Goal: Task Accomplishment & Management: Manage account settings

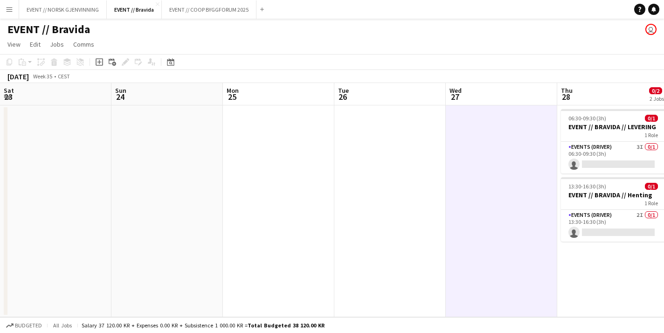
scroll to position [0, 277]
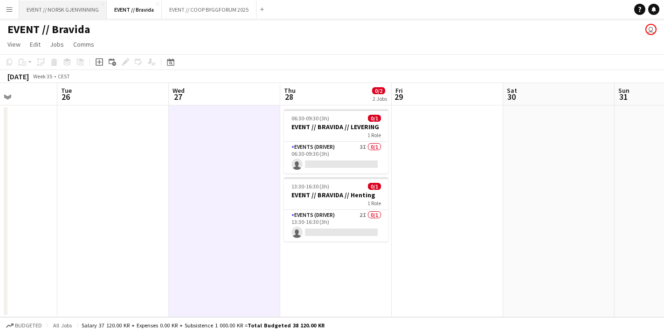
click at [83, 6] on button "EVENT // NORSK GJENVINNING Close" at bounding box center [63, 9] width 88 height 18
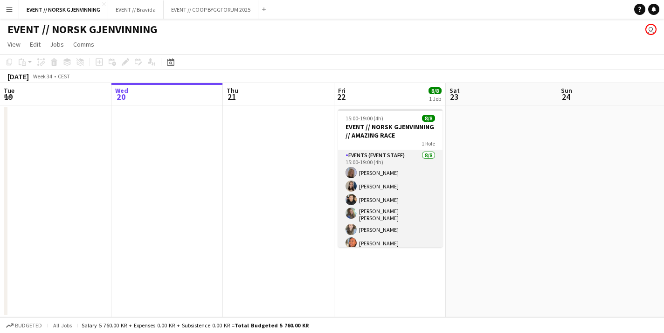
click at [389, 212] on app-card-role "Events (Event Staff) [DATE] 15:00-19:00 (4h) [PERSON_NAME] [PERSON_NAME] [PERSO…" at bounding box center [390, 214] width 104 height 129
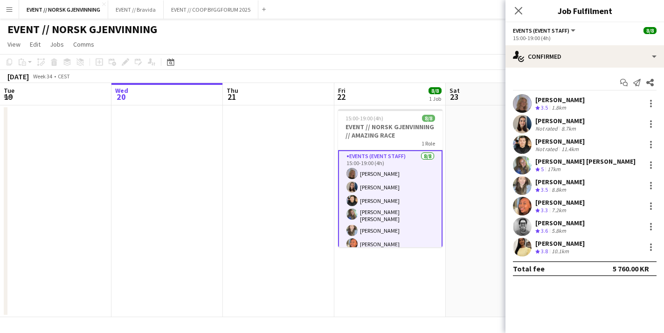
click at [520, 167] on app-user-avatar at bounding box center [522, 165] width 19 height 19
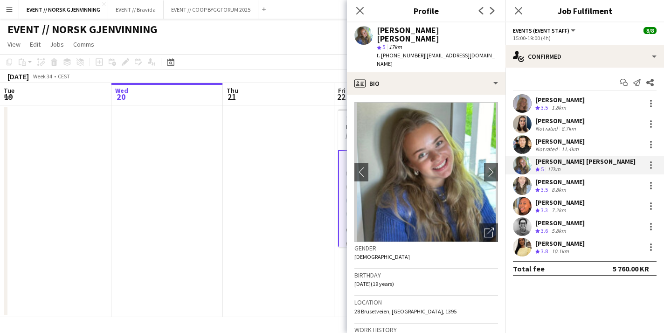
click at [526, 118] on app-user-avatar at bounding box center [522, 124] width 19 height 19
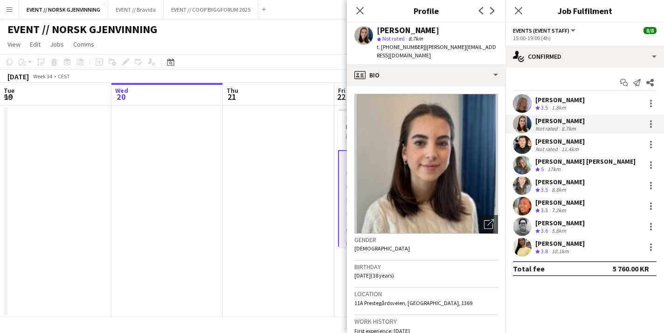
click at [522, 138] on app-user-avatar at bounding box center [522, 144] width 19 height 19
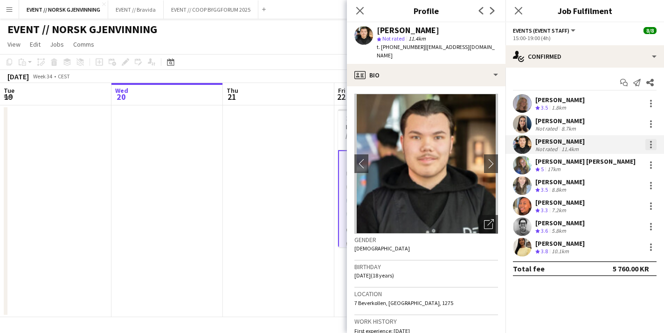
click at [649, 145] on div at bounding box center [650, 144] width 11 height 11
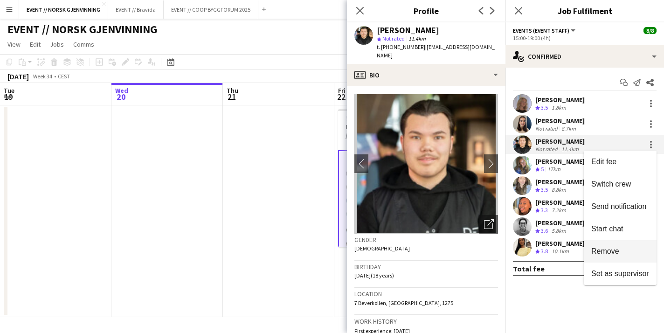
click at [607, 250] on span "Remove" at bounding box center [605, 251] width 28 height 8
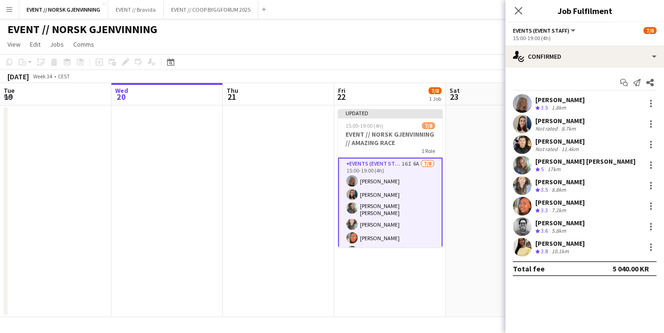
click at [477, 226] on app-date-cell at bounding box center [501, 211] width 111 height 212
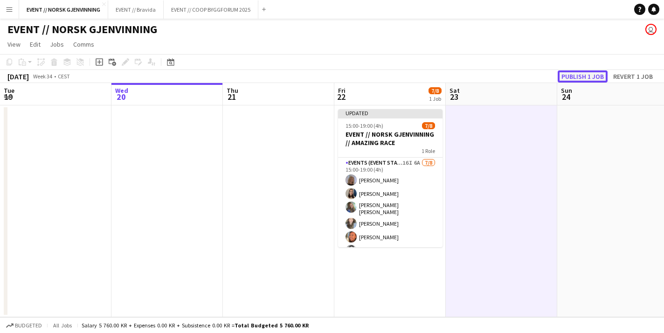
click at [593, 79] on button "Publish 1 job" at bounding box center [583, 76] width 50 height 12
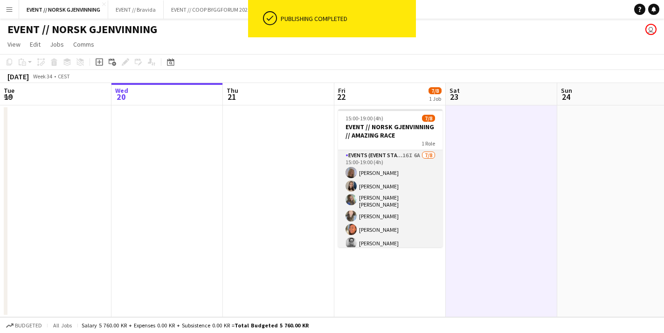
click at [398, 206] on app-card-role "Events (Event Staff) 16I 6A [DATE] 15:00-19:00 (4h) [PERSON_NAME] [PERSON_NAME]…" at bounding box center [390, 214] width 104 height 129
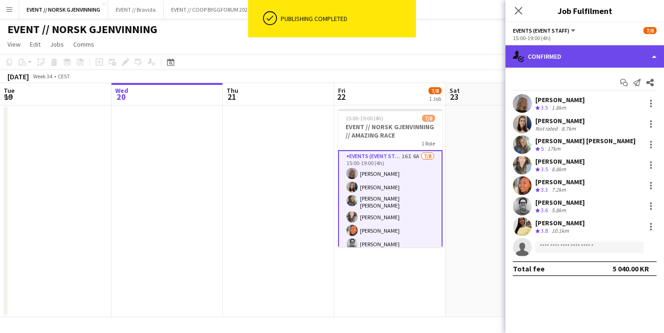
click at [576, 55] on div "single-neutral-actions-check-2 Confirmed" at bounding box center [584, 56] width 159 height 22
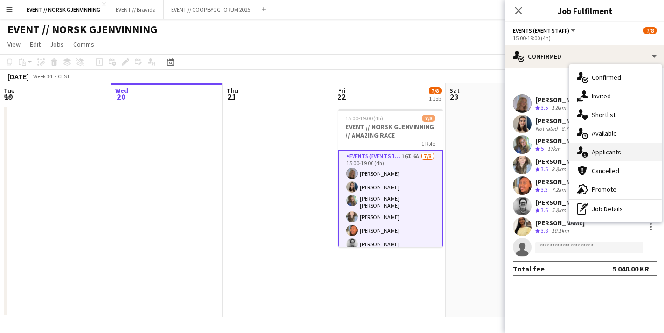
click at [592, 156] on div "single-neutral-actions-information Applicants" at bounding box center [615, 152] width 92 height 19
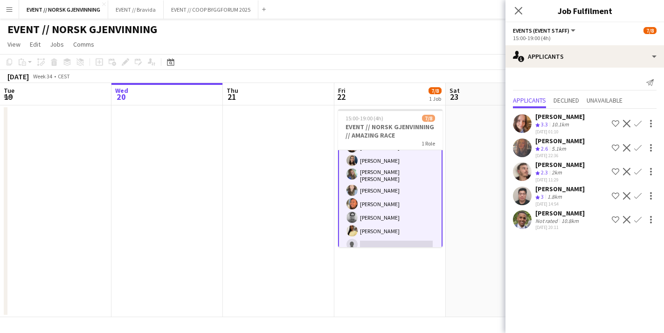
scroll to position [31, 0]
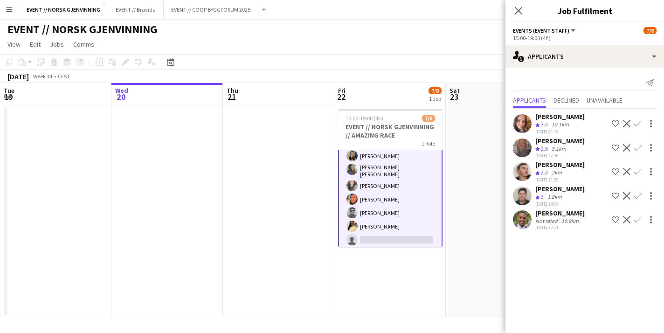
click at [464, 169] on app-date-cell at bounding box center [501, 211] width 111 height 212
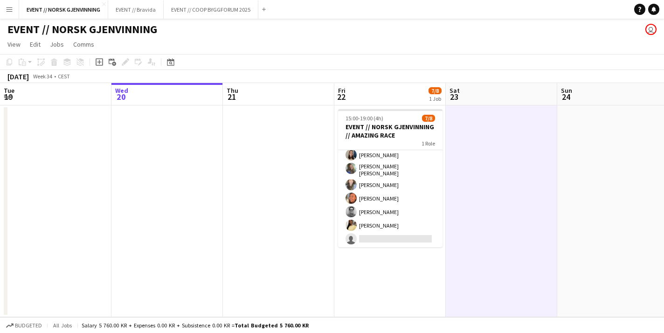
scroll to position [29, 0]
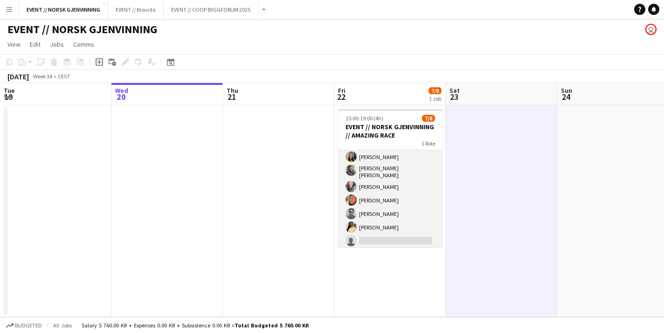
click at [428, 201] on app-card-role "Events (Event Staff) 16I 6A [DATE] 15:00-19:00 (4h) [PERSON_NAME] [PERSON_NAME]…" at bounding box center [390, 185] width 104 height 129
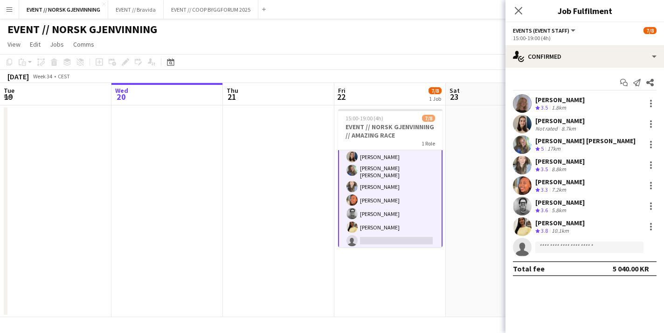
click at [450, 174] on app-date-cell at bounding box center [501, 211] width 111 height 212
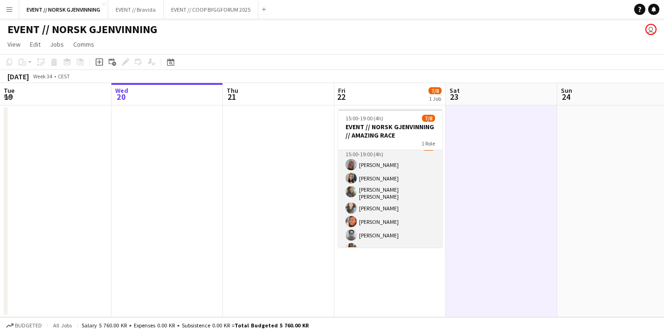
scroll to position [0, 0]
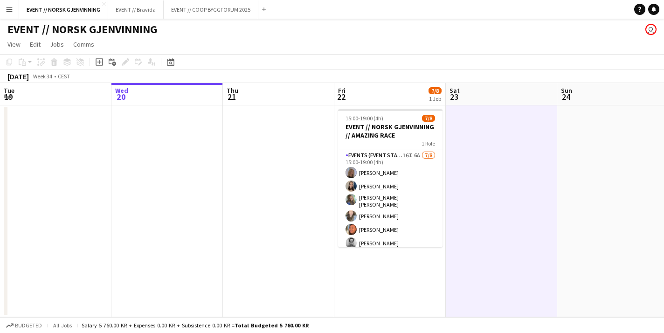
click at [484, 145] on app-date-cell at bounding box center [501, 211] width 111 height 212
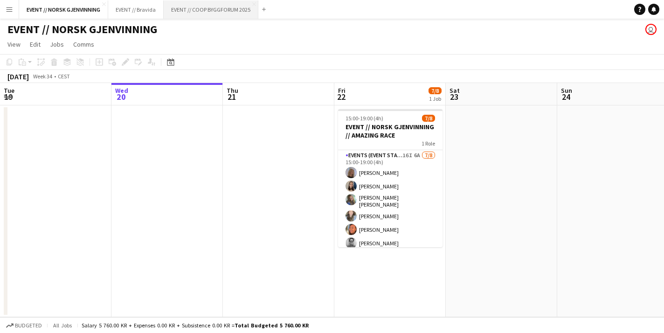
click at [209, 9] on button "EVENT // COOP BYGGFORUM 2025 Close" at bounding box center [211, 9] width 95 height 18
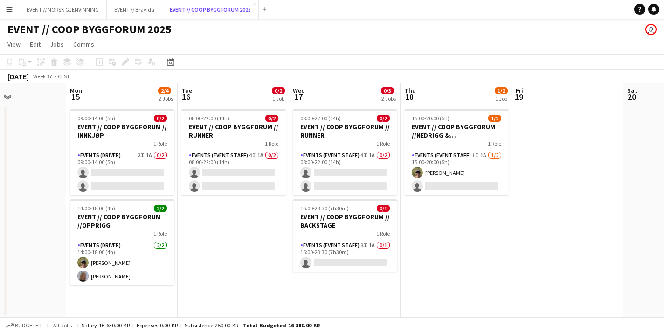
scroll to position [0, 273]
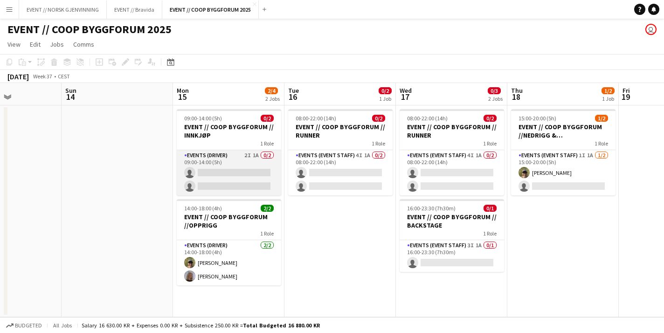
click at [228, 159] on app-card-role "Events (Driver) 2I 1A 0/2 09:00-14:00 (5h) single-neutral-actions single-neutra…" at bounding box center [229, 172] width 104 height 45
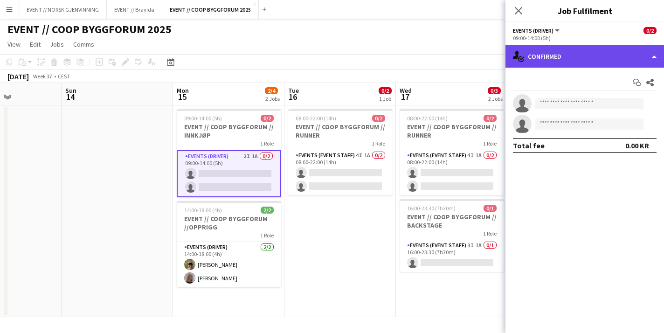
click at [588, 59] on div "single-neutral-actions-check-2 Confirmed" at bounding box center [584, 56] width 159 height 22
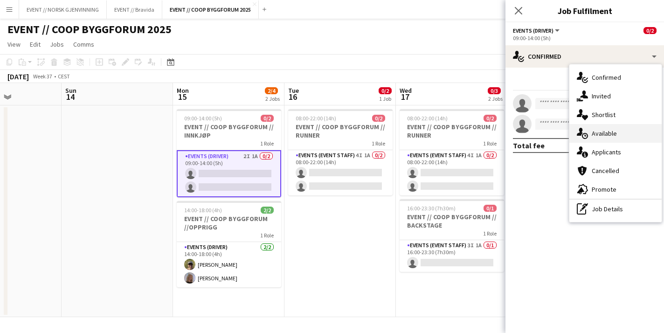
click at [608, 138] on div "single-neutral-actions-upload Available" at bounding box center [615, 133] width 92 height 19
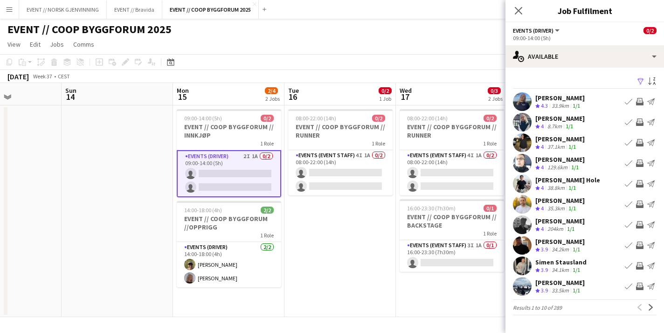
click at [599, 277] on div "[PERSON_NAME] Crew rating 3.9 33.5km 1/1 Book crew Invite crew Send notification" at bounding box center [584, 286] width 159 height 19
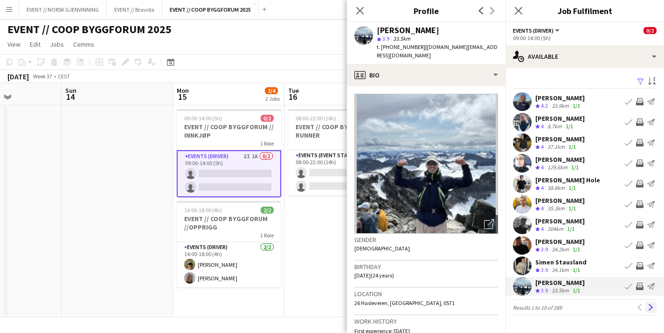
click at [647, 307] on button "Next" at bounding box center [650, 307] width 11 height 11
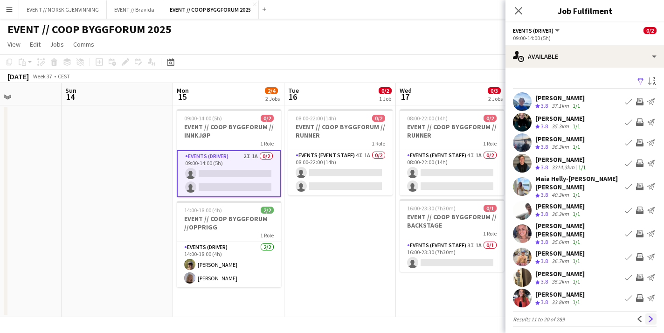
click at [650, 316] on app-icon "Next" at bounding box center [651, 319] width 7 height 7
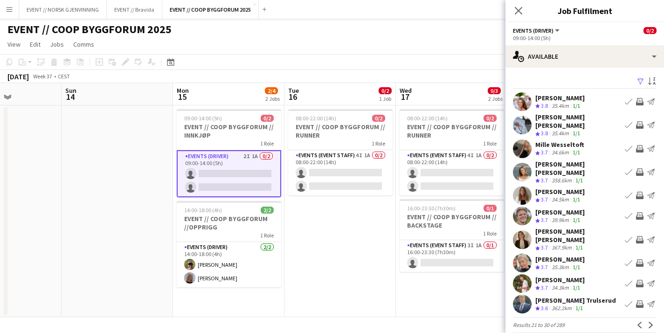
click at [523, 119] on app-user-avatar at bounding box center [522, 125] width 19 height 19
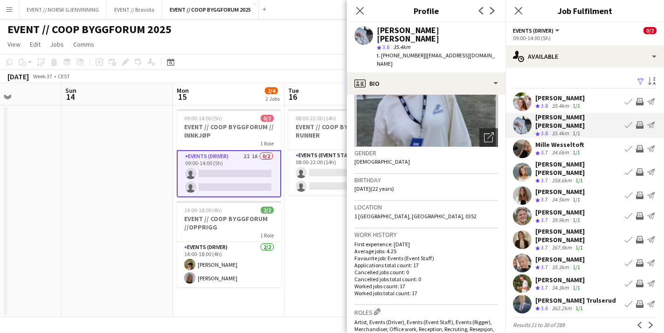
scroll to position [103, 0]
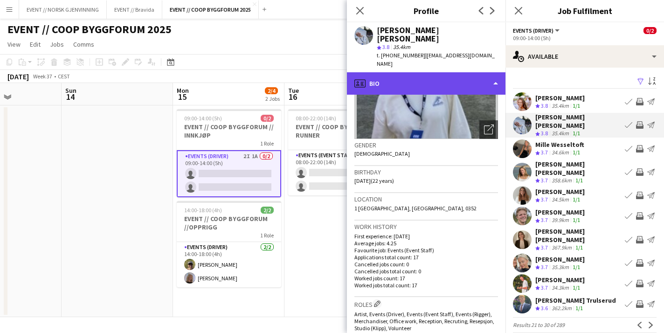
click at [446, 72] on div "profile Bio" at bounding box center [426, 83] width 159 height 22
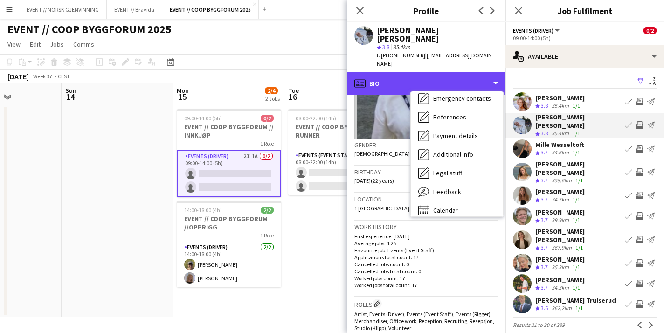
scroll to position [88, 0]
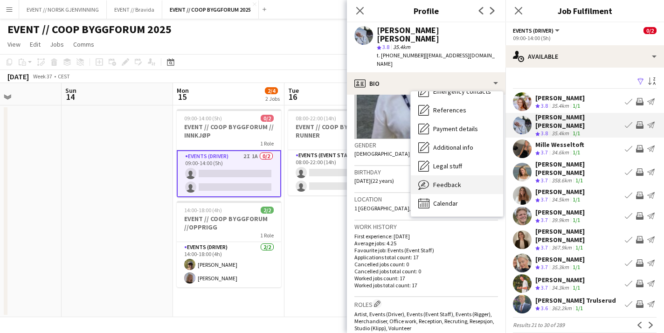
click at [453, 175] on div "Feedback Feedback" at bounding box center [457, 184] width 92 height 19
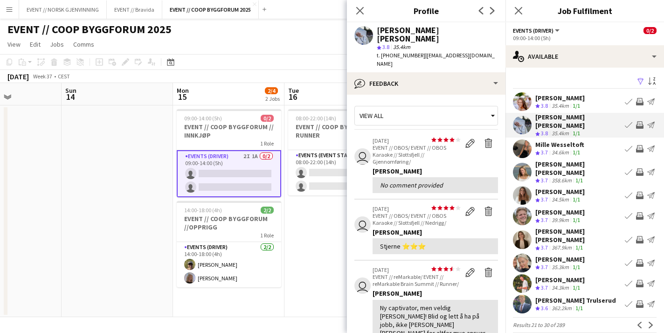
click at [640, 121] on app-icon "Invite crew" at bounding box center [639, 124] width 7 height 7
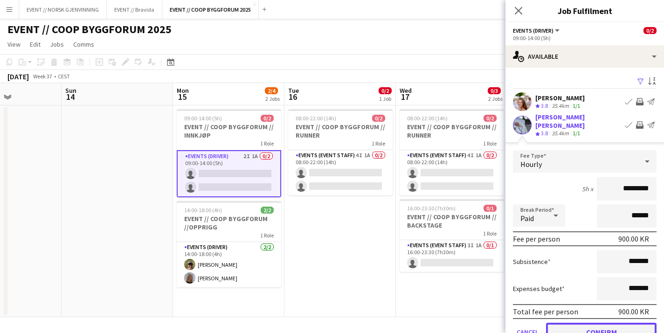
click at [591, 323] on button "Confirm" at bounding box center [601, 332] width 111 height 19
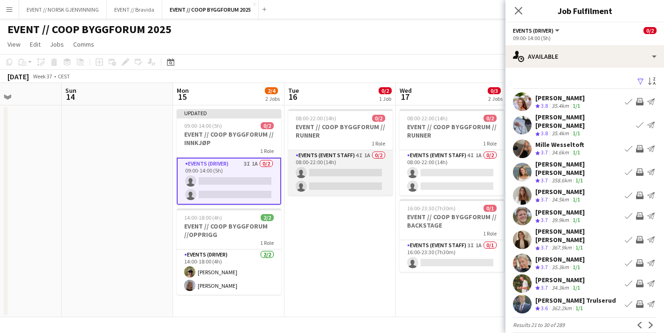
click at [360, 180] on app-card-role "Events (Event Staff) 4I 1A 0/2 08:00-22:00 (14h) single-neutral-actions single-…" at bounding box center [340, 172] width 104 height 45
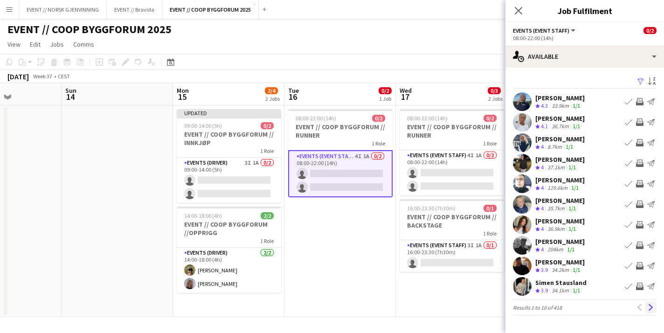
click at [649, 302] on button "Next" at bounding box center [650, 307] width 11 height 11
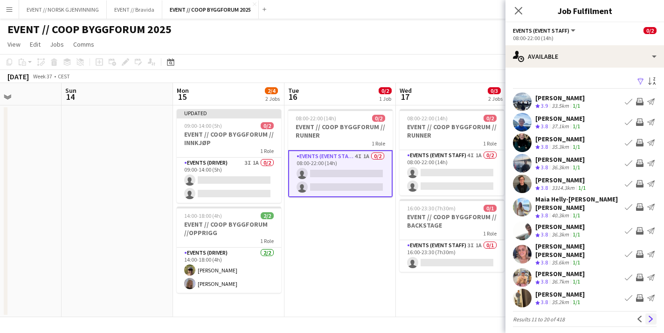
click at [651, 313] on button "Next" at bounding box center [650, 318] width 11 height 11
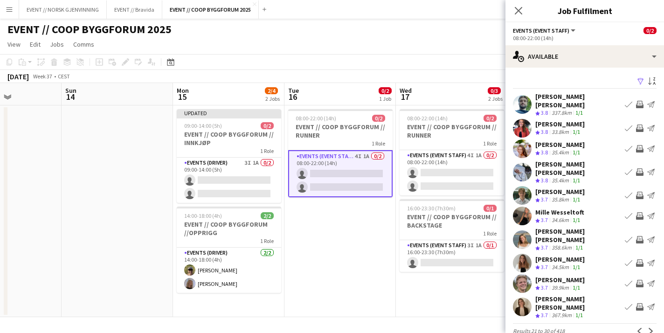
click at [641, 168] on app-icon "Invite crew" at bounding box center [639, 171] width 7 height 7
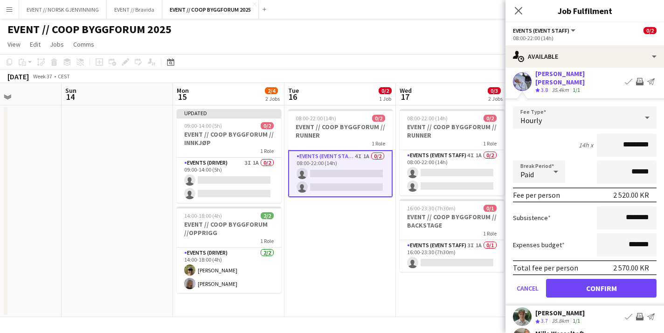
scroll to position [91, 0]
click at [592, 278] on button "Confirm" at bounding box center [601, 287] width 111 height 19
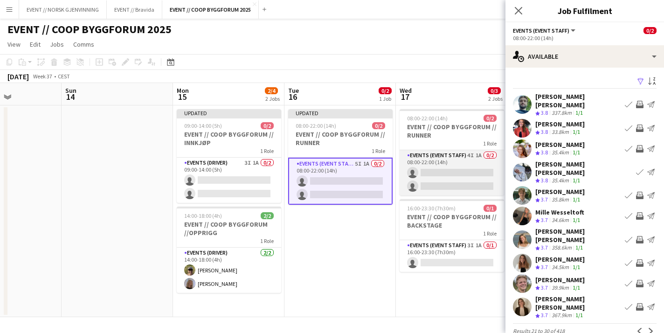
click at [459, 183] on app-card-role "Events (Event Staff) 4I 1A 0/2 08:00-22:00 (14h) single-neutral-actions single-…" at bounding box center [452, 172] width 104 height 45
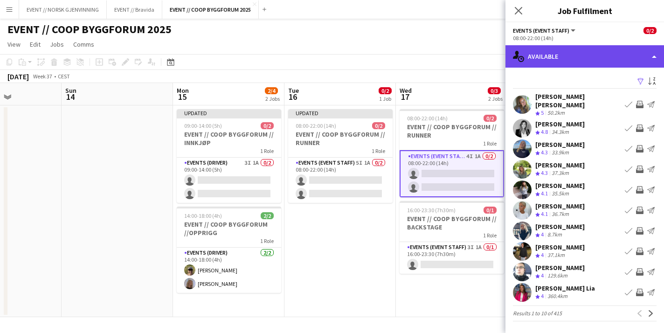
click at [595, 64] on div "single-neutral-actions-upload Available" at bounding box center [584, 56] width 159 height 22
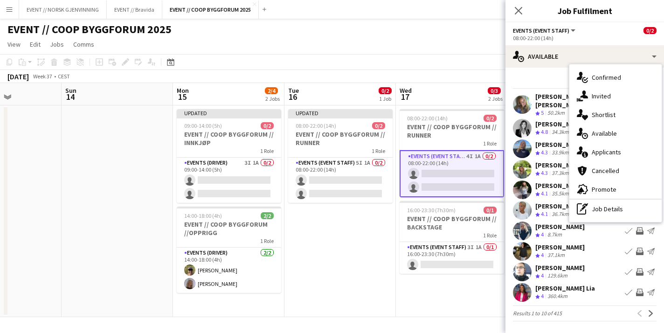
click at [557, 81] on div "Filter Sort asc" at bounding box center [585, 82] width 144 height 14
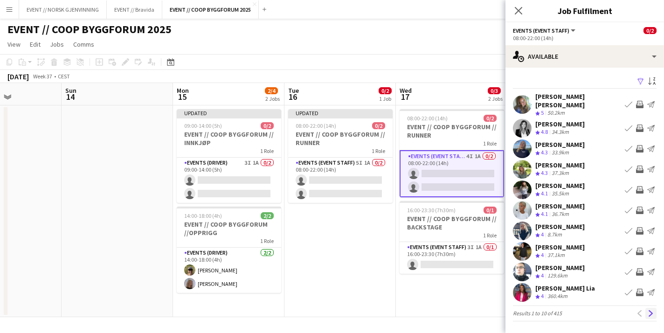
click at [649, 310] on app-icon "Next" at bounding box center [651, 313] width 7 height 7
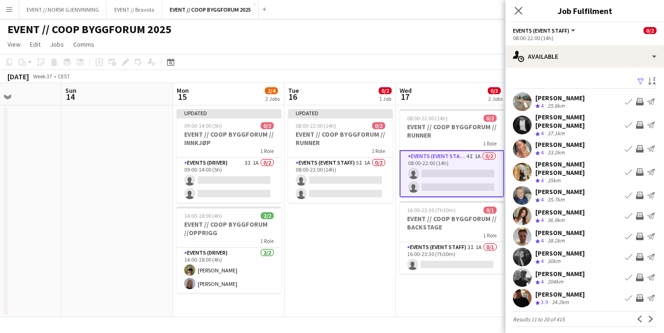
click at [649, 316] on app-icon "Next" at bounding box center [651, 319] width 7 height 7
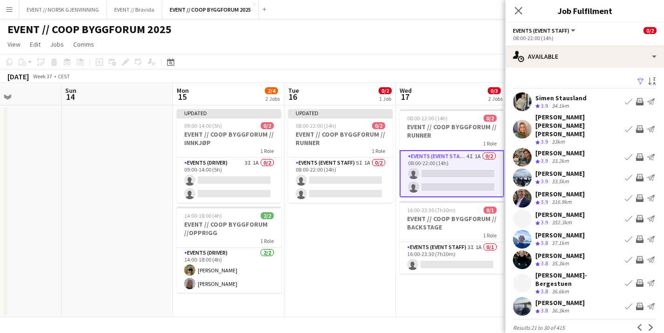
click at [649, 306] on div "[PERSON_NAME] Crew rating 3.8 36.3km Book crew Invite crew Send notification" at bounding box center [584, 306] width 159 height 19
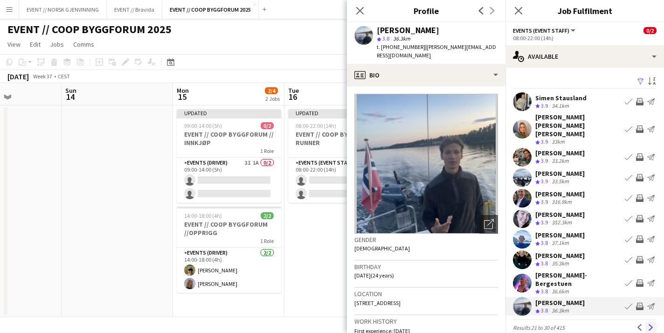
click at [653, 324] on app-icon "Next" at bounding box center [651, 327] width 7 height 7
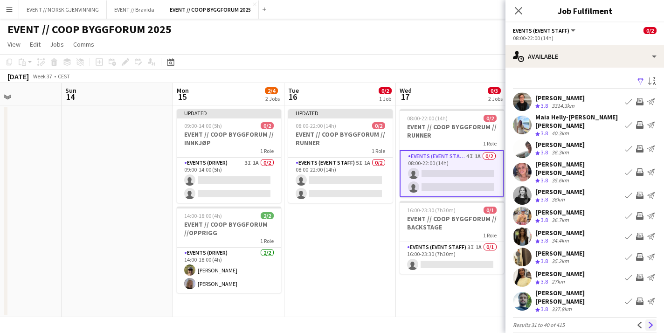
click at [653, 322] on app-icon "Next" at bounding box center [651, 325] width 7 height 7
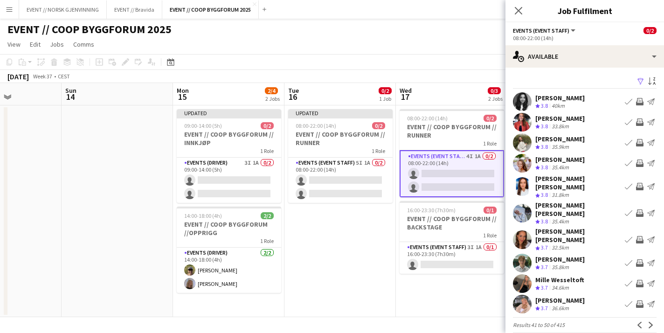
click at [641, 209] on app-icon "Invite crew" at bounding box center [639, 212] width 7 height 7
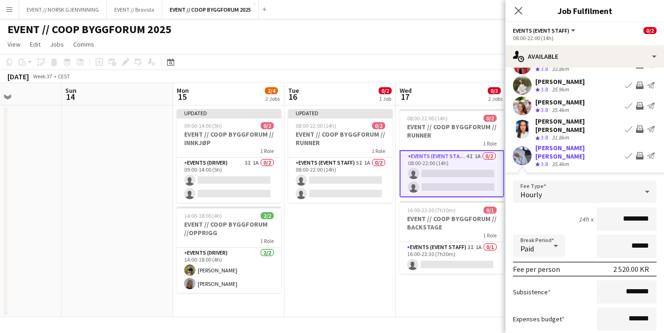
scroll to position [87, 0]
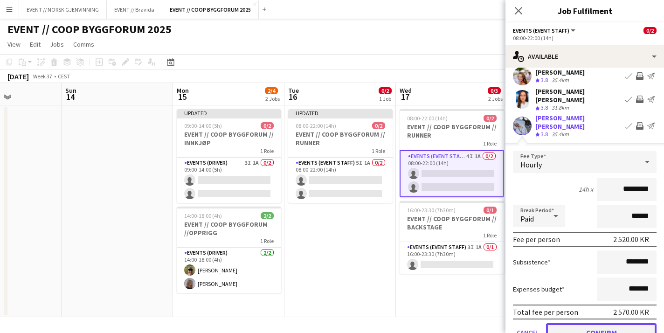
click at [588, 323] on button "Confirm" at bounding box center [601, 332] width 111 height 19
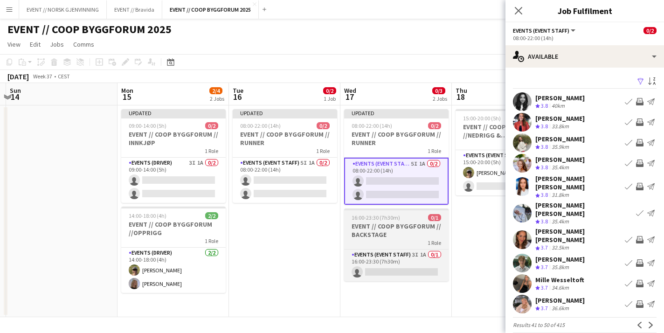
scroll to position [0, 340]
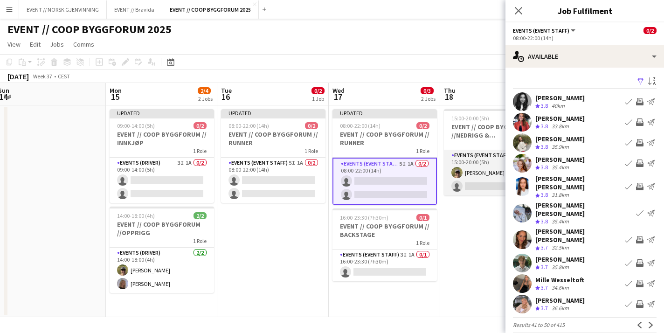
click at [475, 181] on app-card-role "Events (Event Staff) 1I 1A [DATE] 15:00-20:00 (5h) [PERSON_NAME] single-neutral…" at bounding box center [496, 172] width 104 height 45
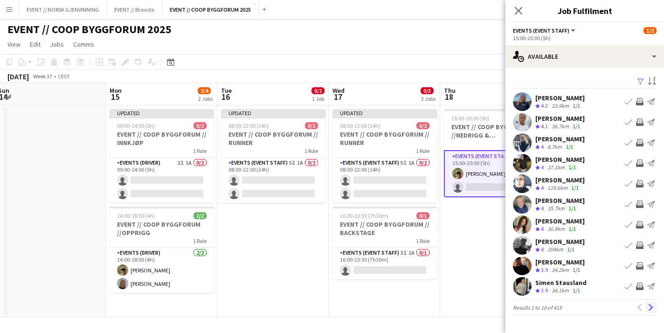
click at [653, 307] on app-icon "Next" at bounding box center [651, 307] width 7 height 7
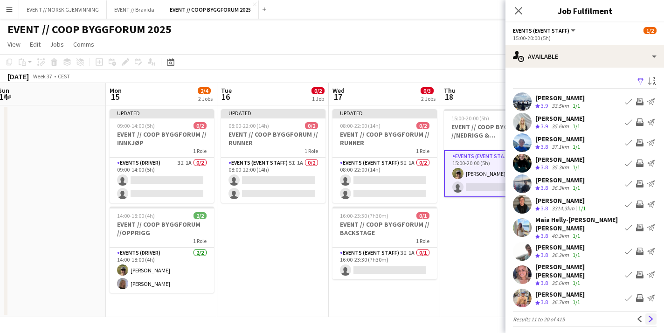
click at [653, 316] on app-icon "Next" at bounding box center [651, 319] width 7 height 7
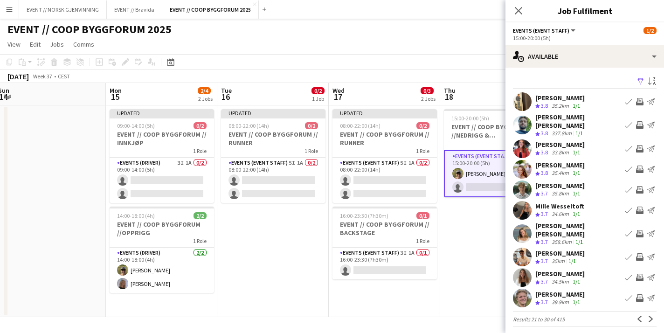
click at [641, 253] on app-icon "Invite crew" at bounding box center [639, 256] width 7 height 7
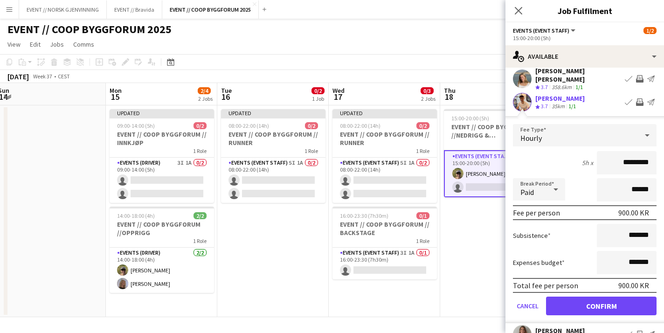
scroll to position [155, 0]
click at [593, 296] on button "Confirm" at bounding box center [601, 305] width 111 height 19
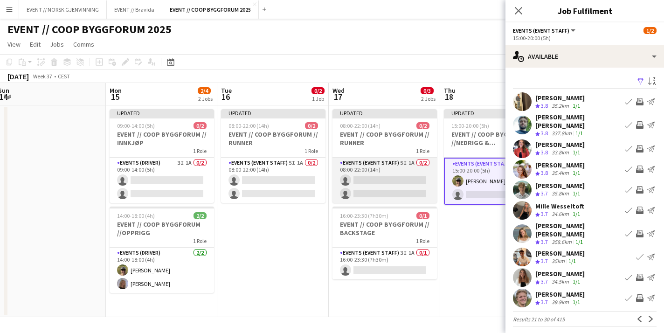
click at [401, 184] on app-card-role "Events (Event Staff) 5I 1A 0/2 08:00-22:00 (14h) single-neutral-actions single-…" at bounding box center [384, 180] width 104 height 45
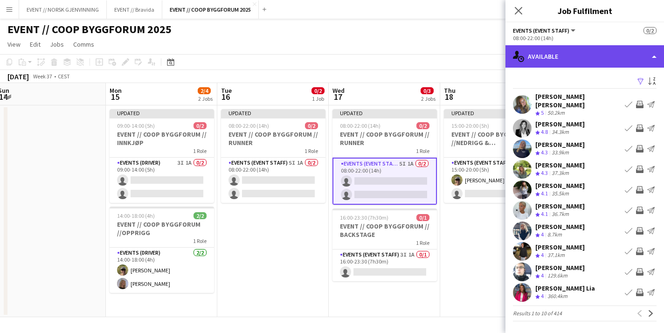
click at [585, 67] on div "single-neutral-actions-upload Available" at bounding box center [584, 56] width 159 height 22
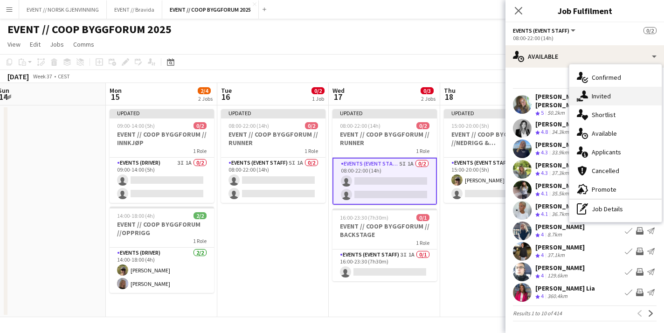
click at [602, 93] on div "single-neutral-actions-share-1 Invited" at bounding box center [615, 96] width 92 height 19
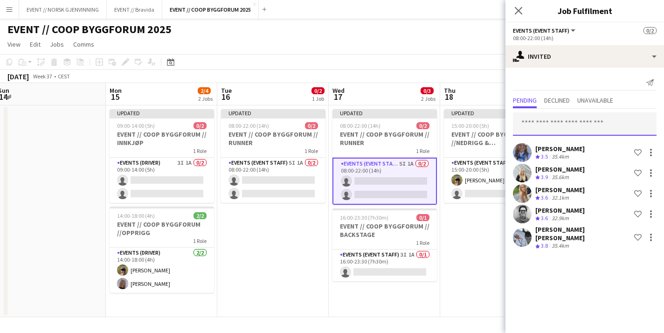
click at [557, 123] on input "text" at bounding box center [585, 123] width 144 height 23
type input "*****"
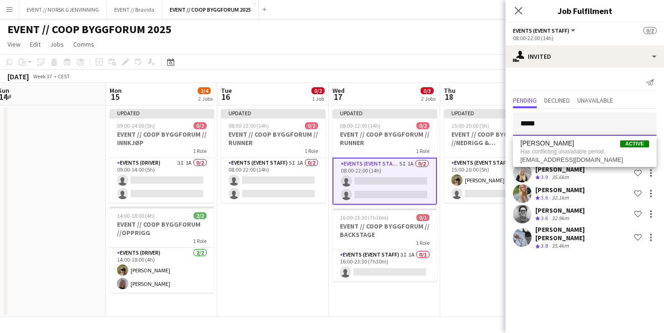
click at [557, 123] on input "*****" at bounding box center [585, 123] width 144 height 23
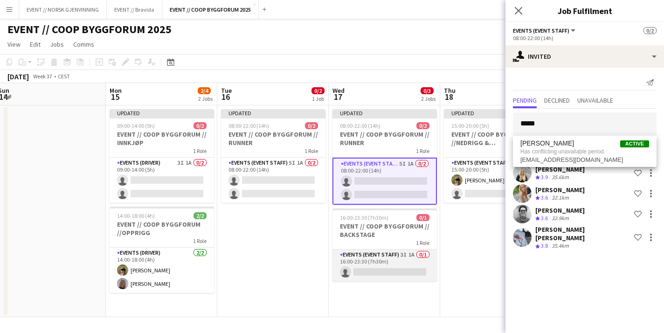
click at [365, 270] on app-card-role "Events (Event Staff) 3I 1A 0/1 16:00-23:30 (7h30m) single-neutral-actions" at bounding box center [384, 265] width 104 height 32
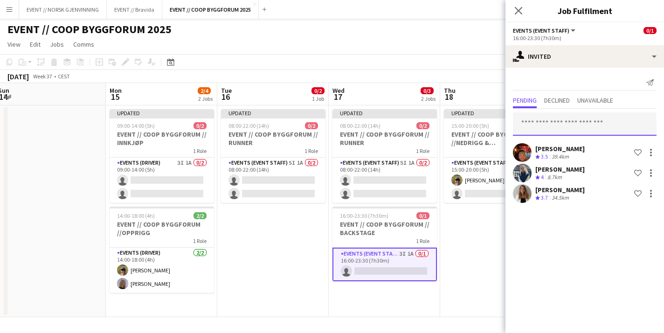
click at [550, 124] on input "text" at bounding box center [585, 123] width 144 height 23
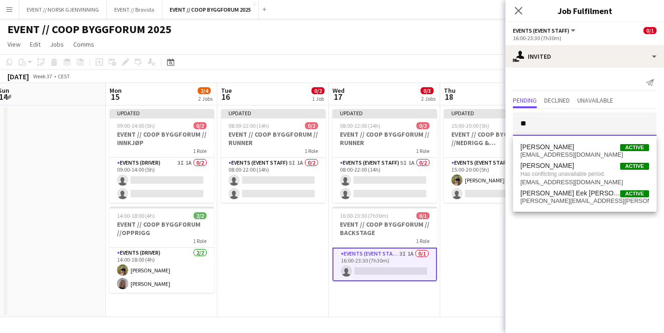
type input "*"
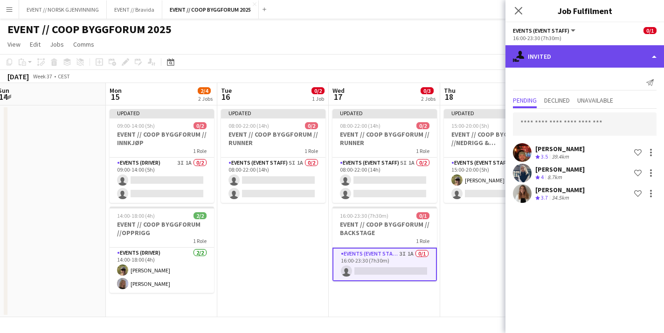
click at [607, 58] on div "single-neutral-actions-share-1 Invited" at bounding box center [584, 56] width 159 height 22
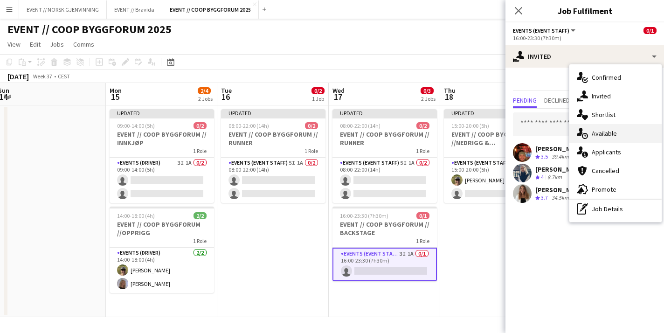
click at [616, 132] on div "single-neutral-actions-upload Available" at bounding box center [615, 133] width 92 height 19
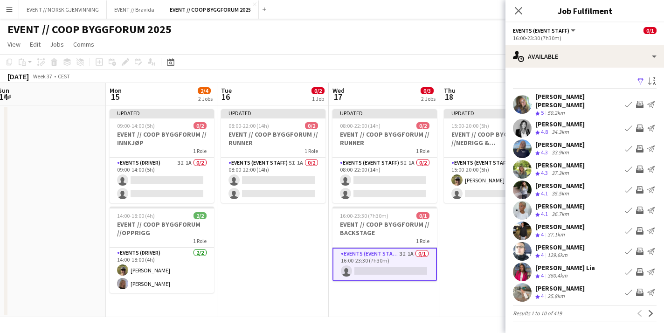
click at [519, 100] on app-user-avatar at bounding box center [522, 104] width 19 height 19
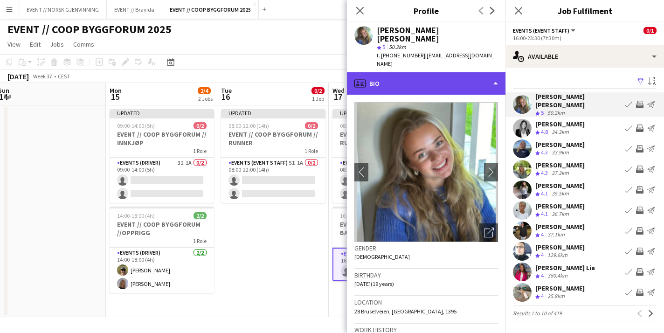
click at [446, 72] on div "profile Bio" at bounding box center [426, 83] width 159 height 22
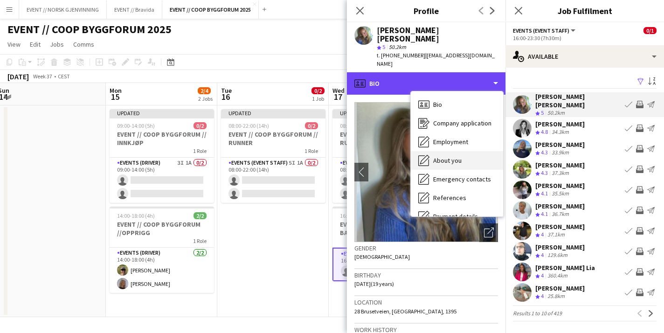
scroll to position [88, 0]
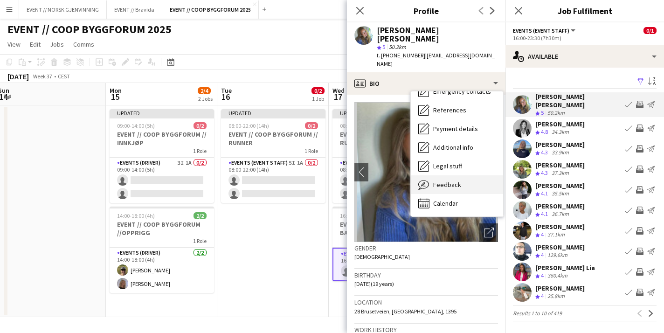
click at [453, 180] on span "Feedback" at bounding box center [447, 184] width 28 height 8
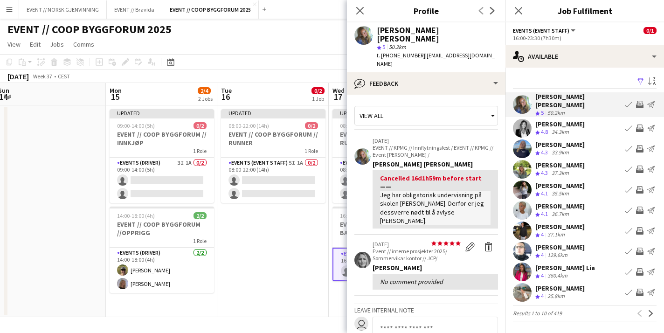
scroll to position [2, 0]
click at [655, 308] on button "Next" at bounding box center [650, 313] width 11 height 11
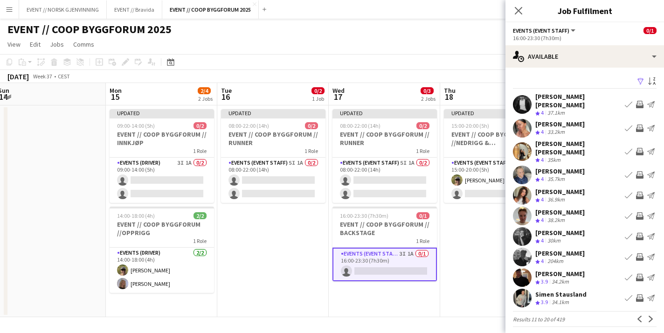
click at [655, 313] on button "Next" at bounding box center [650, 318] width 11 height 11
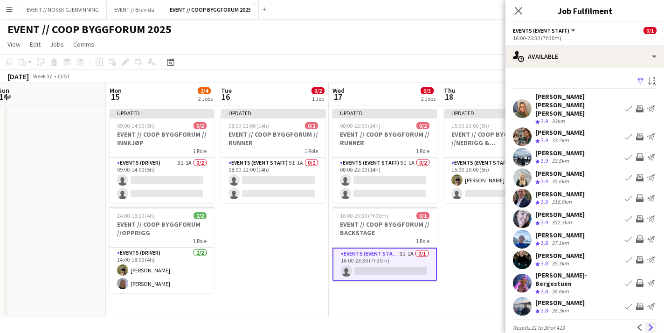
click at [650, 324] on app-icon "Next" at bounding box center [651, 327] width 7 height 7
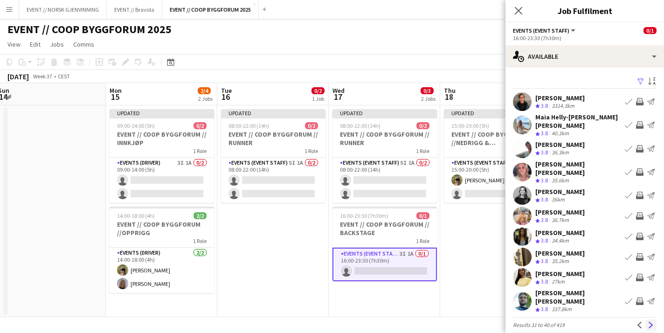
click at [652, 322] on app-icon "Next" at bounding box center [651, 325] width 7 height 7
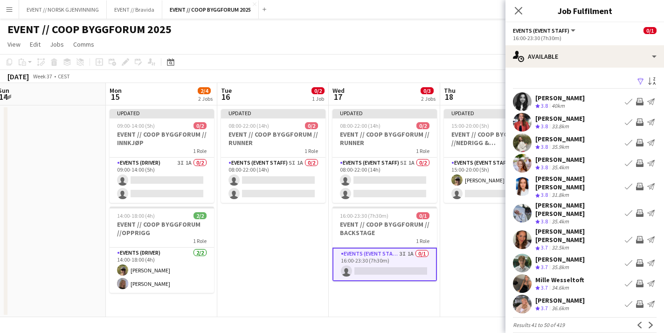
click at [652, 322] on app-icon "Next" at bounding box center [651, 325] width 7 height 7
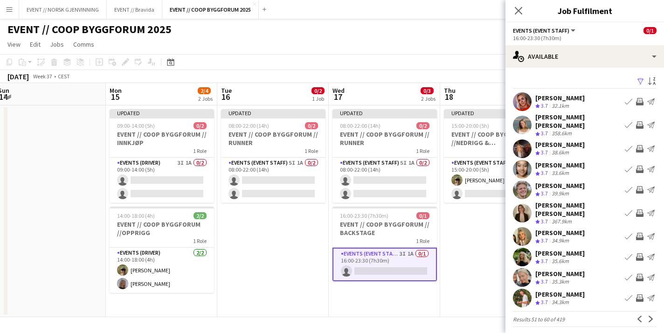
click at [523, 141] on app-user-avatar at bounding box center [522, 148] width 19 height 19
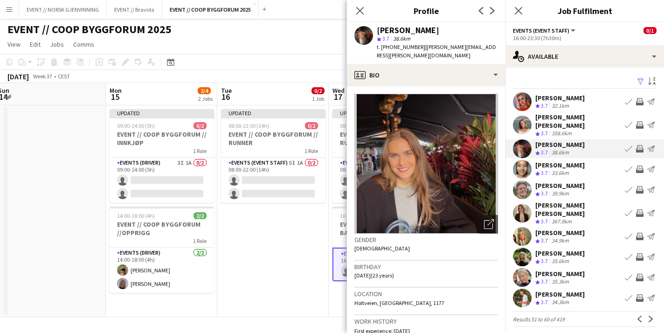
click at [643, 145] on app-icon "Invite crew" at bounding box center [639, 148] width 7 height 7
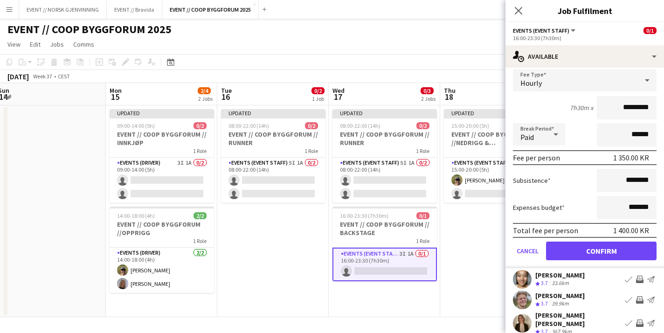
scroll to position [156, 0]
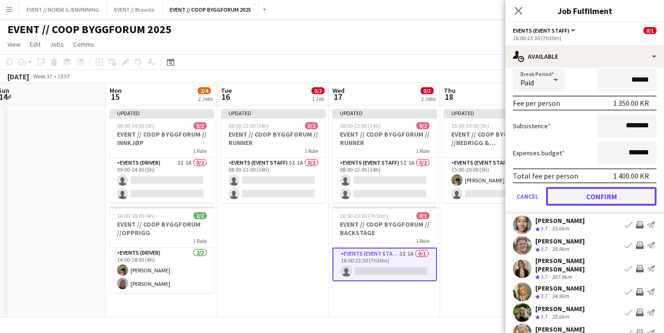
click at [593, 196] on button "Confirm" at bounding box center [601, 196] width 111 height 19
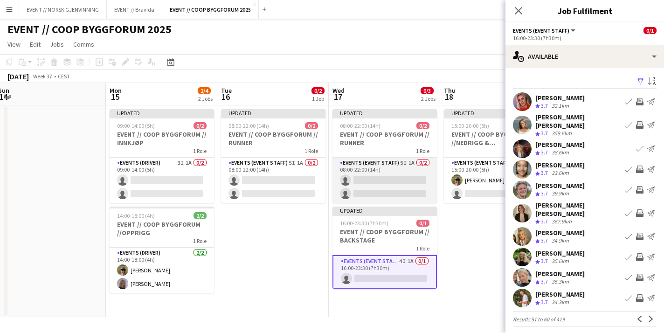
click at [417, 162] on app-card-role "Events (Event Staff) 5I 1A 0/2 08:00-22:00 (14h) single-neutral-actions single-…" at bounding box center [384, 180] width 104 height 45
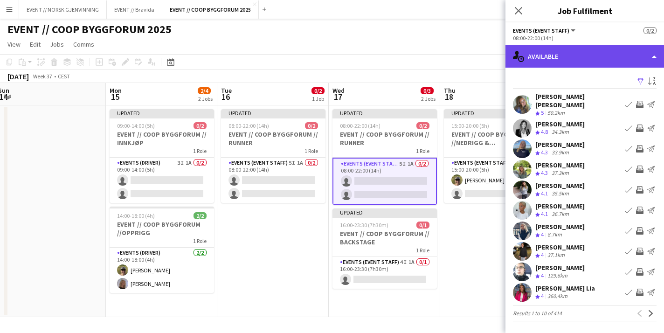
click at [592, 54] on div "single-neutral-actions-upload Available" at bounding box center [584, 56] width 159 height 22
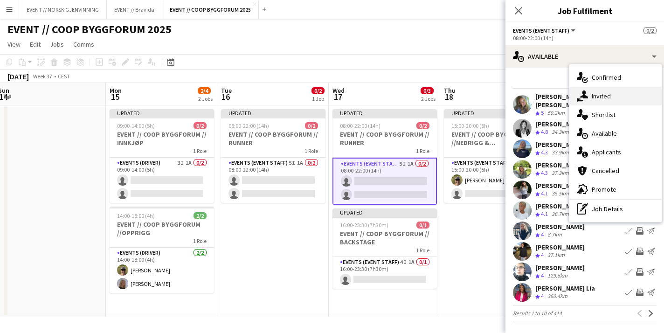
click at [604, 95] on div "single-neutral-actions-share-1 Invited" at bounding box center [615, 96] width 92 height 19
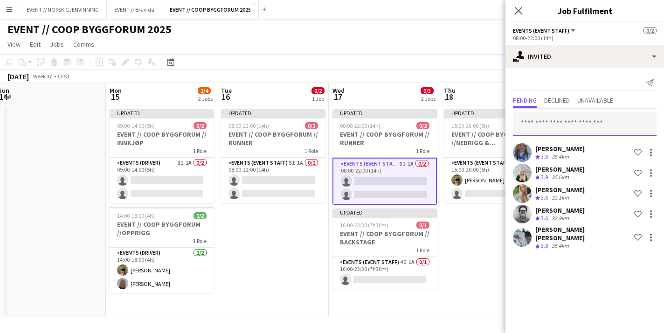
click at [552, 120] on input "text" at bounding box center [585, 123] width 144 height 23
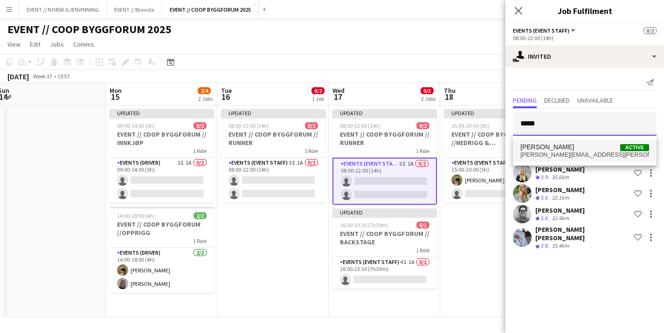
type input "*****"
click at [547, 143] on span "[PERSON_NAME]" at bounding box center [547, 147] width 54 height 8
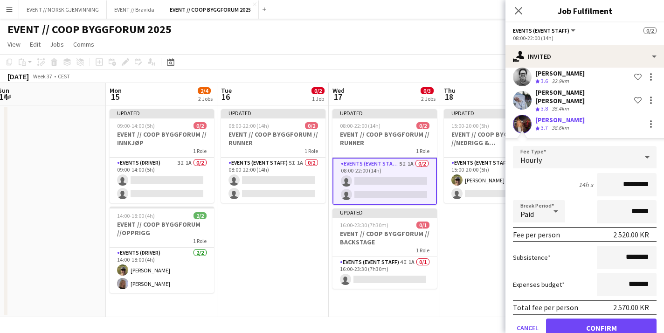
scroll to position [137, 0]
click at [574, 319] on button "Confirm" at bounding box center [601, 328] width 111 height 19
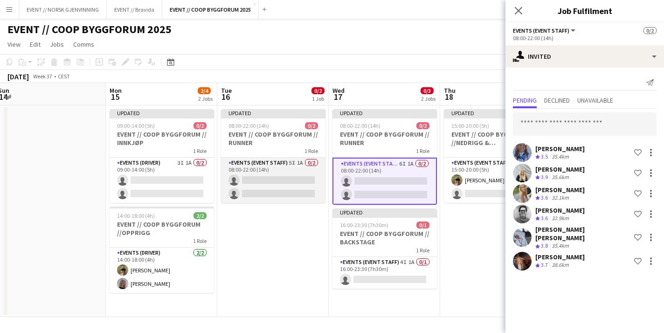
click at [308, 177] on app-card-role "Events (Event Staff) 5I 1A 0/2 08:00-22:00 (14h) single-neutral-actions single-…" at bounding box center [273, 180] width 104 height 45
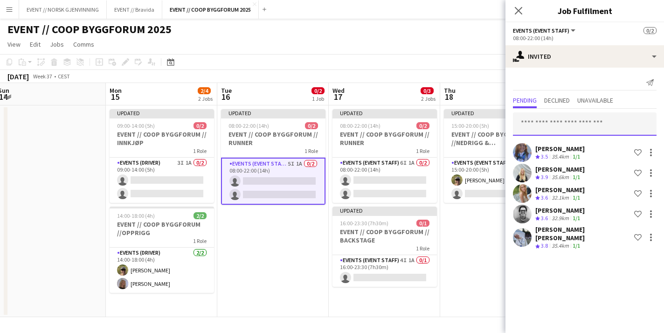
click at [589, 122] on input "text" at bounding box center [585, 123] width 144 height 23
type input "*"
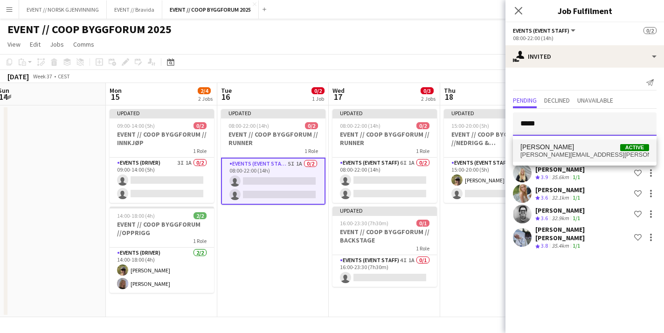
type input "*****"
click at [574, 154] on span "[PERSON_NAME][EMAIL_ADDRESS][PERSON_NAME][DOMAIN_NAME]" at bounding box center [584, 154] width 129 height 7
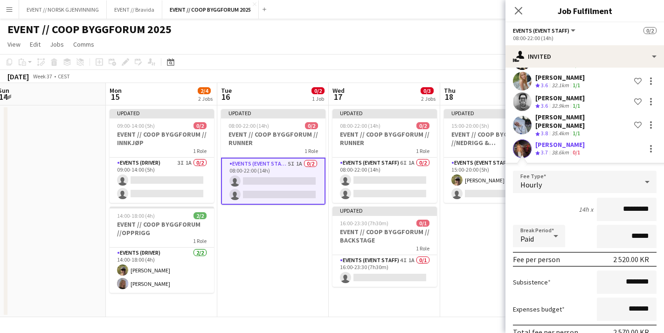
scroll to position [152, 0]
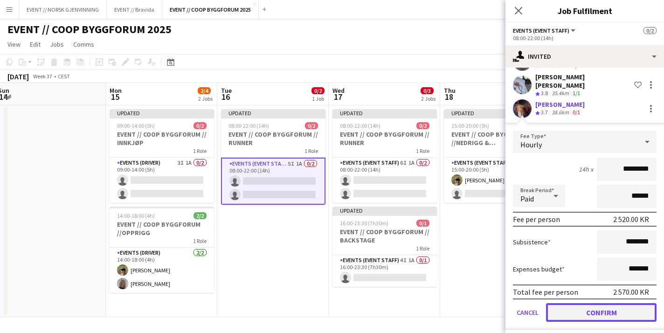
click at [588, 304] on button "Confirm" at bounding box center [601, 312] width 111 height 19
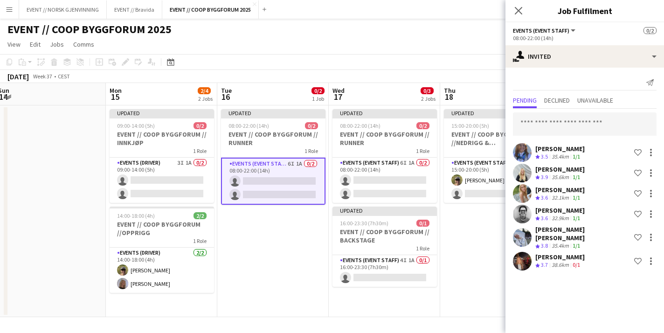
click at [291, 247] on app-date-cell "Updated 08:00-22:00 (14h) 0/2 EVENT // COOP BYGGFORUM // RUNNER 1 Role Events (…" at bounding box center [272, 211] width 111 height 212
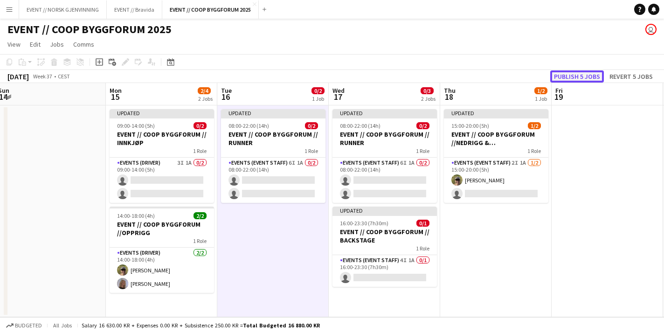
click at [581, 71] on button "Publish 5 jobs" at bounding box center [577, 76] width 54 height 12
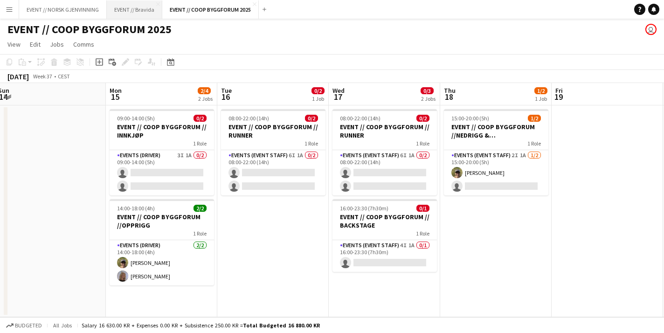
click at [138, 9] on button "EVENT // Bravida Close" at bounding box center [134, 9] width 55 height 18
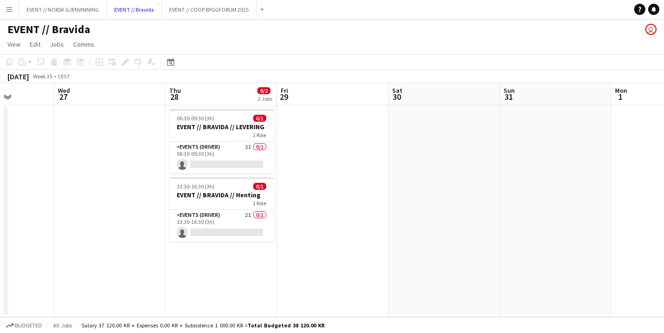
scroll to position [0, 362]
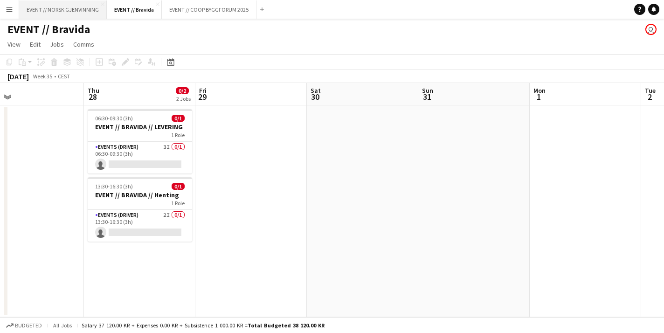
click at [82, 14] on button "EVENT // NORSK GJENVINNING Close" at bounding box center [63, 9] width 88 height 18
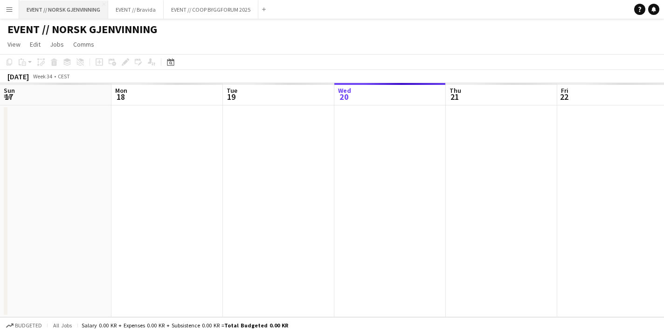
scroll to position [0, 223]
